Goal: Entertainment & Leisure: Browse casually

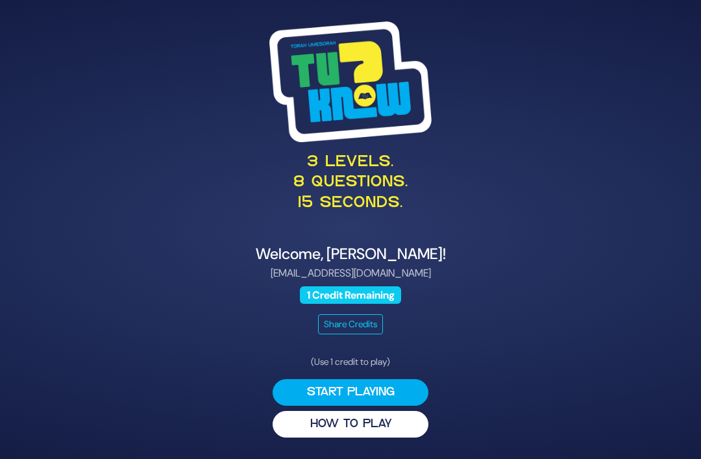
scroll to position [42, 0]
click at [302, 379] on button "Start Playing" at bounding box center [351, 392] width 156 height 27
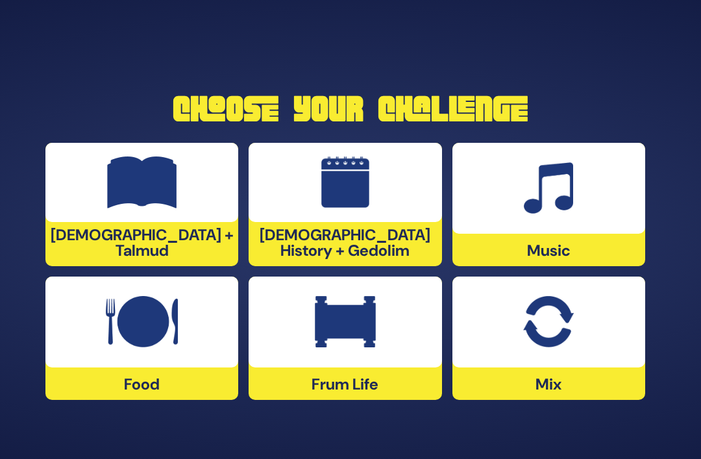
click at [500, 341] on div at bounding box center [548, 321] width 193 height 91
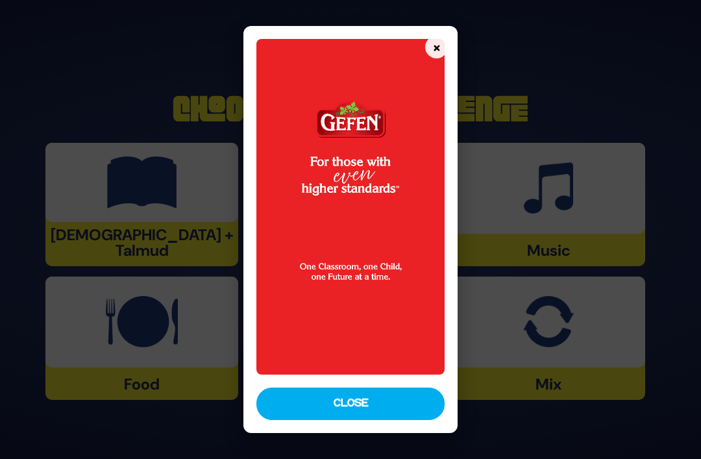
click at [289, 414] on button "Close" at bounding box center [350, 403] width 188 height 32
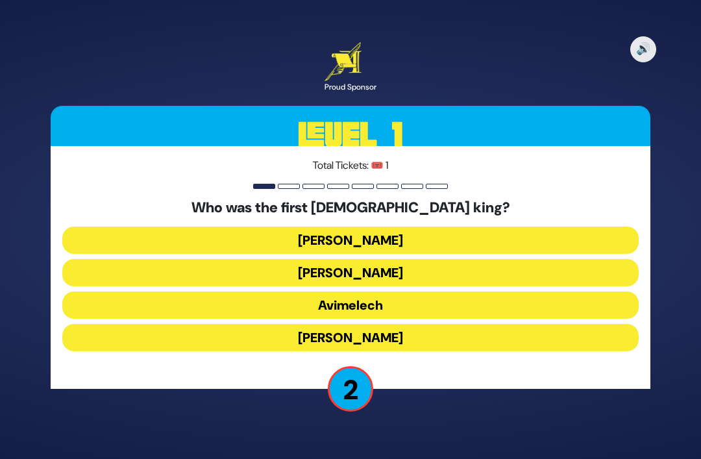
click at [291, 291] on button "Avimelech" at bounding box center [350, 304] width 576 height 27
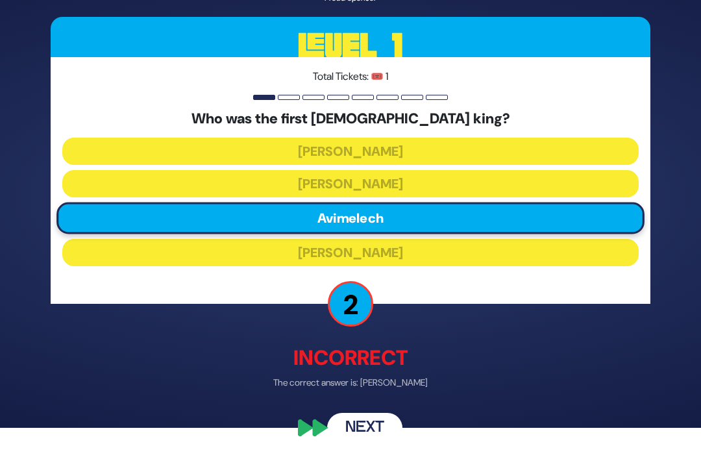
click at [361, 435] on button "Next" at bounding box center [364, 428] width 75 height 30
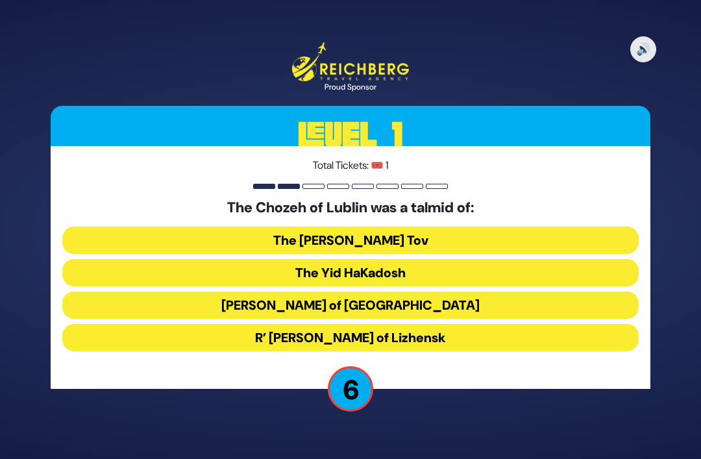
click at [234, 226] on button "The [PERSON_NAME] Tov" at bounding box center [350, 239] width 576 height 27
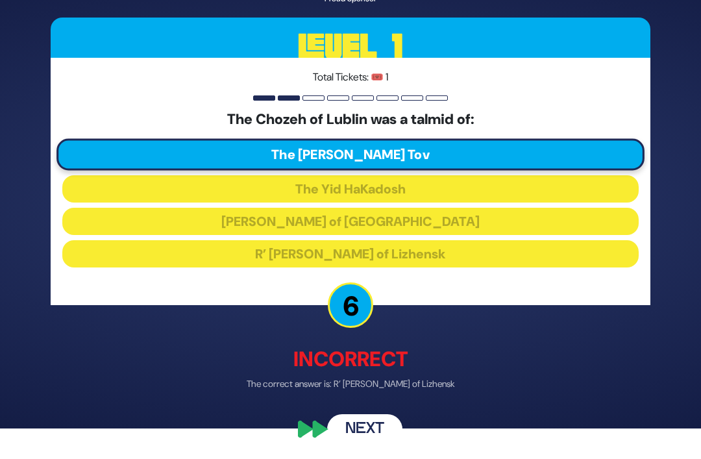
click at [364, 419] on div "🔊 Proud Sponsor Level 1 Total Tickets: 🎟️ 1 The Chozeh of Lublin was a talmid o…" at bounding box center [350, 199] width 631 height 520
click at [365, 432] on button "Next" at bounding box center [364, 428] width 75 height 30
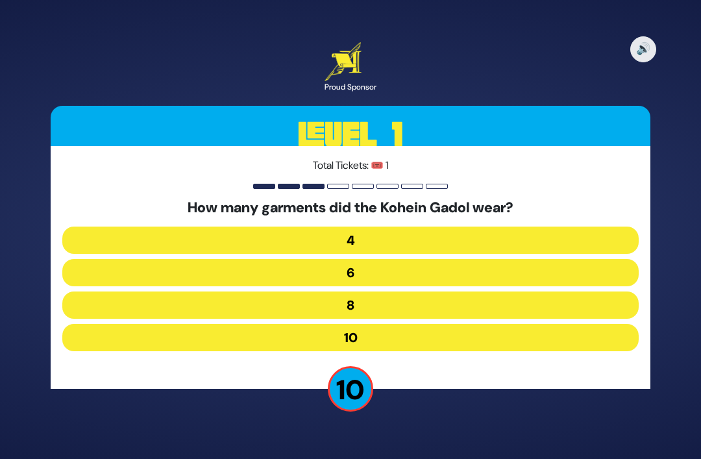
click at [302, 291] on button "8" at bounding box center [350, 304] width 576 height 27
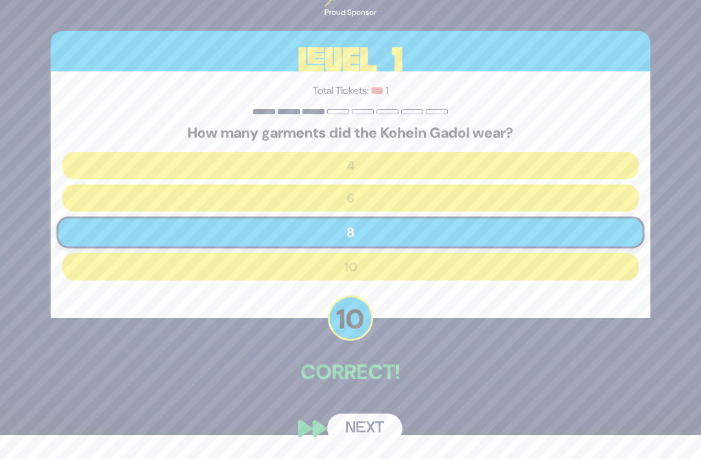
click at [372, 434] on button "Next" at bounding box center [364, 428] width 75 height 30
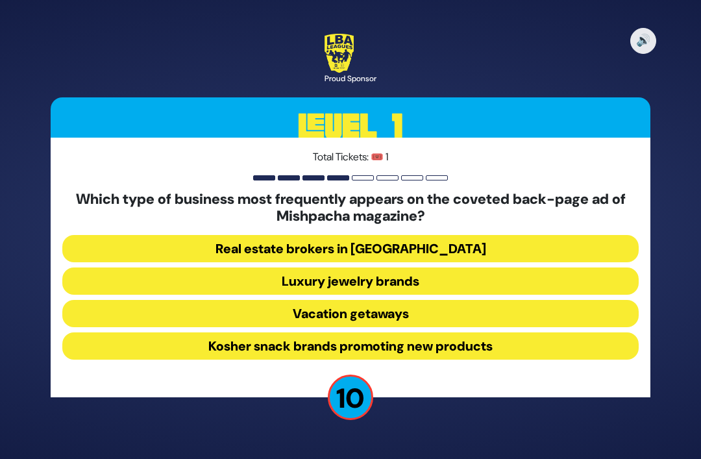
click at [236, 267] on button "Luxury jewelry brands" at bounding box center [350, 280] width 576 height 27
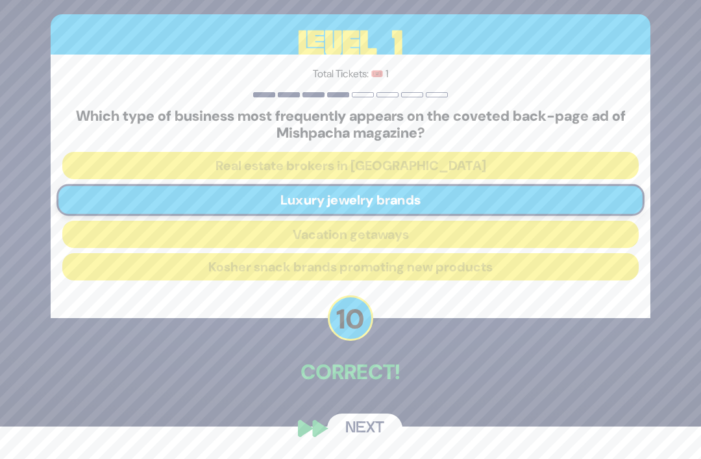
click at [356, 435] on button "Next" at bounding box center [364, 428] width 75 height 30
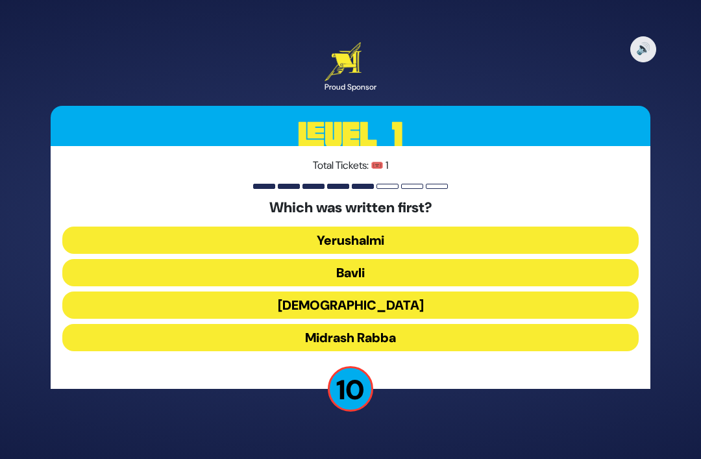
click at [292, 259] on button "Bavli" at bounding box center [350, 272] width 576 height 27
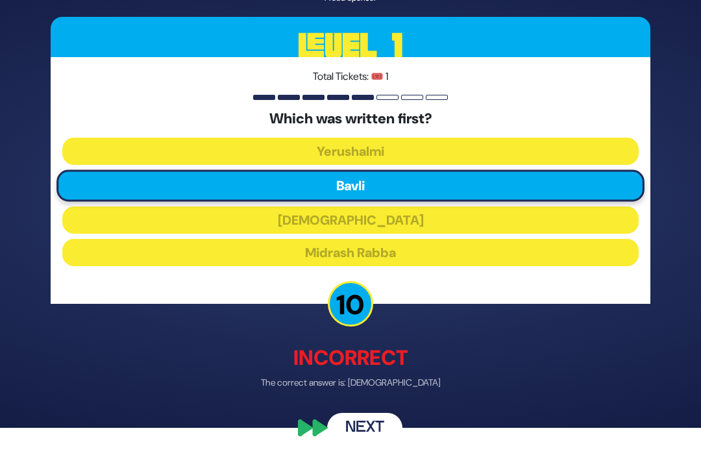
click at [356, 430] on button "Next" at bounding box center [364, 428] width 75 height 30
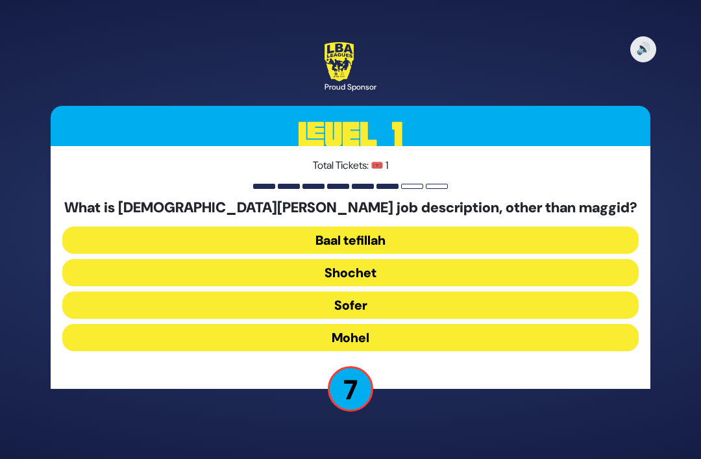
click at [256, 226] on button "Baal tefillah" at bounding box center [350, 239] width 576 height 27
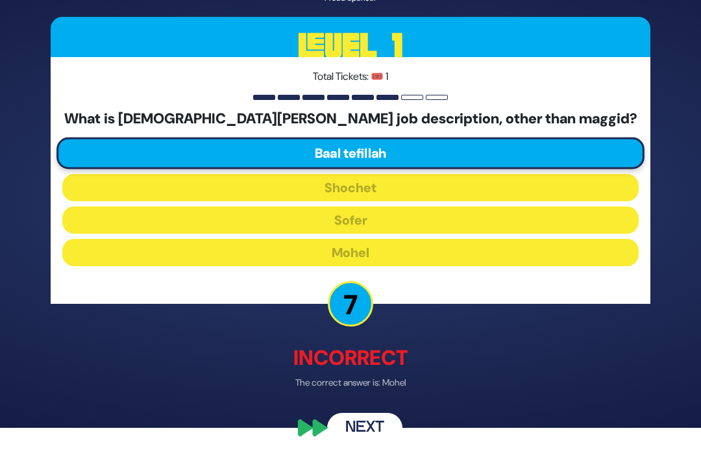
click at [371, 425] on button "Next" at bounding box center [364, 428] width 75 height 30
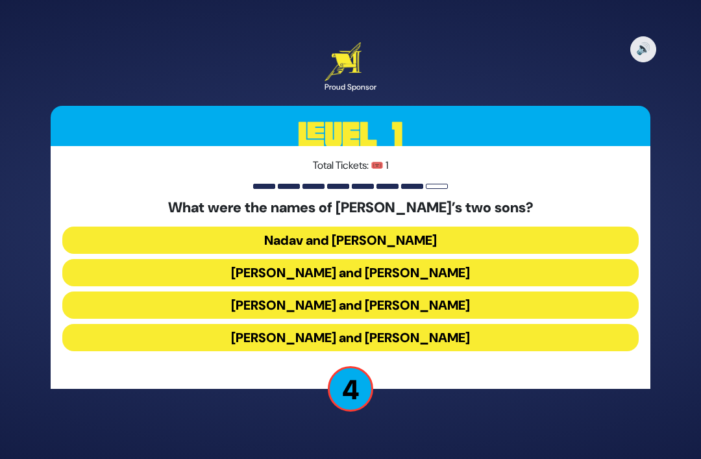
click at [236, 226] on button "Nadav and [PERSON_NAME]" at bounding box center [350, 239] width 576 height 27
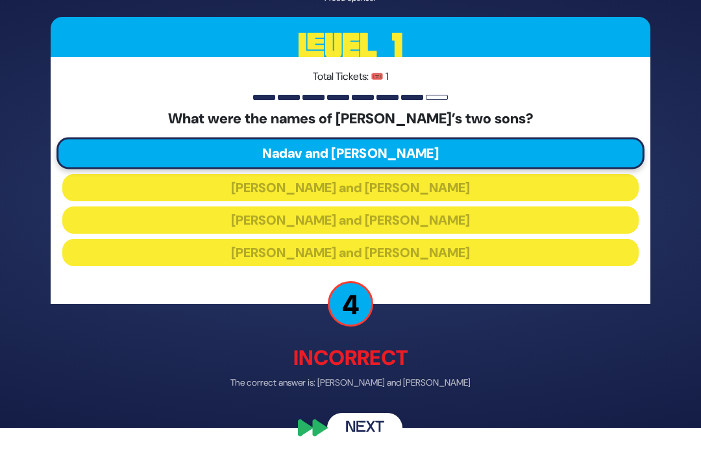
click at [361, 390] on p "The correct answer is: [PERSON_NAME] and [PERSON_NAME]" at bounding box center [351, 383] width 600 height 14
click at [361, 432] on button "Next" at bounding box center [364, 428] width 75 height 30
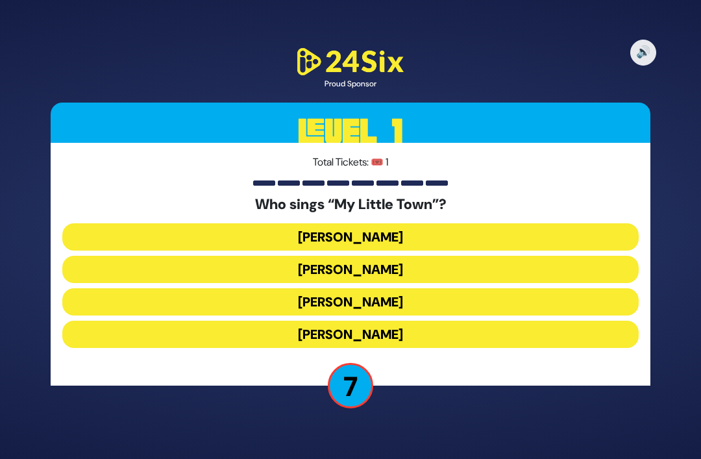
click at [311, 256] on button "[PERSON_NAME]" at bounding box center [350, 269] width 576 height 27
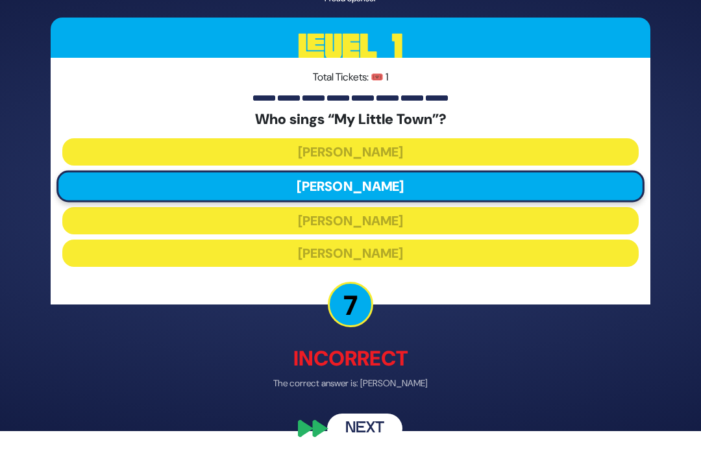
click at [372, 433] on button "Next" at bounding box center [364, 428] width 75 height 30
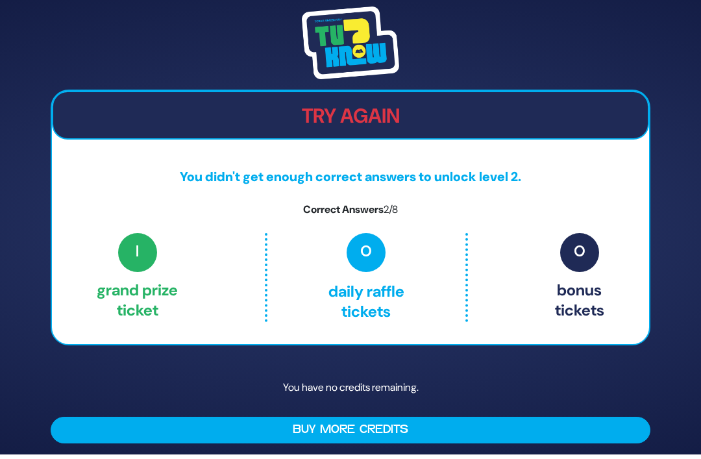
click at [133, 233] on span "1" at bounding box center [137, 252] width 39 height 39
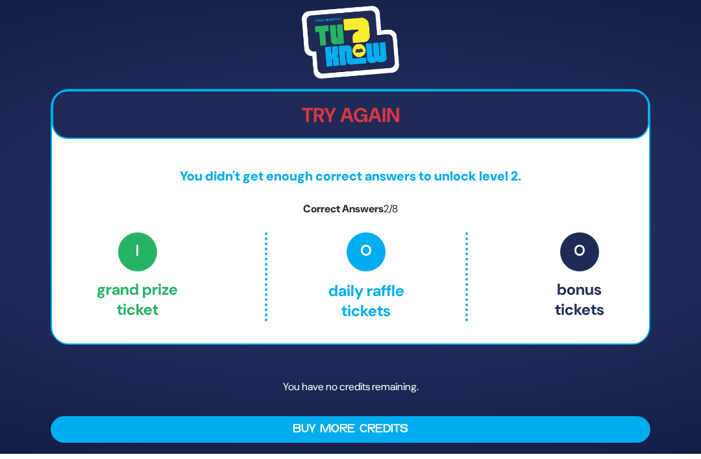
scroll to position [0, 0]
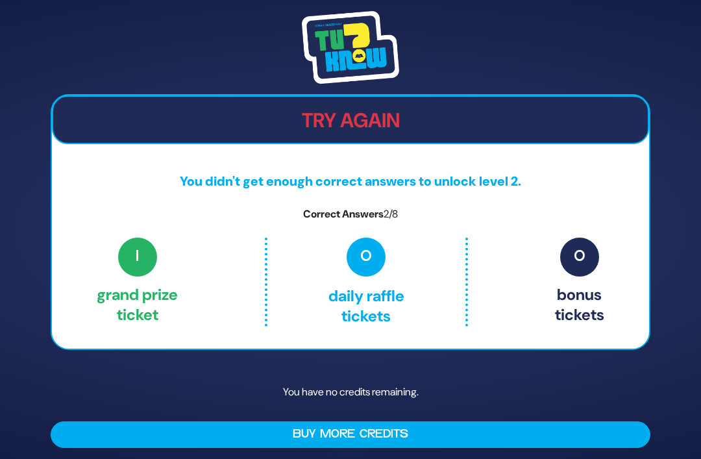
click at [372, 271] on span "0" at bounding box center [366, 257] width 39 height 39
click at [121, 290] on p "1 Grand Prize ticket" at bounding box center [137, 282] width 81 height 88
click at [152, 276] on span "1" at bounding box center [137, 257] width 39 height 39
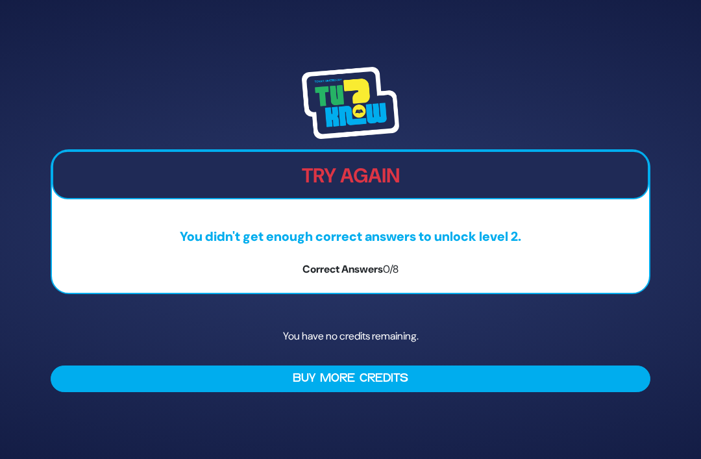
click at [304, 438] on div "Try Again You didn't get enough correct answers to unlock level 2. Correct Answ…" at bounding box center [350, 229] width 701 height 459
